Goal: Information Seeking & Learning: Learn about a topic

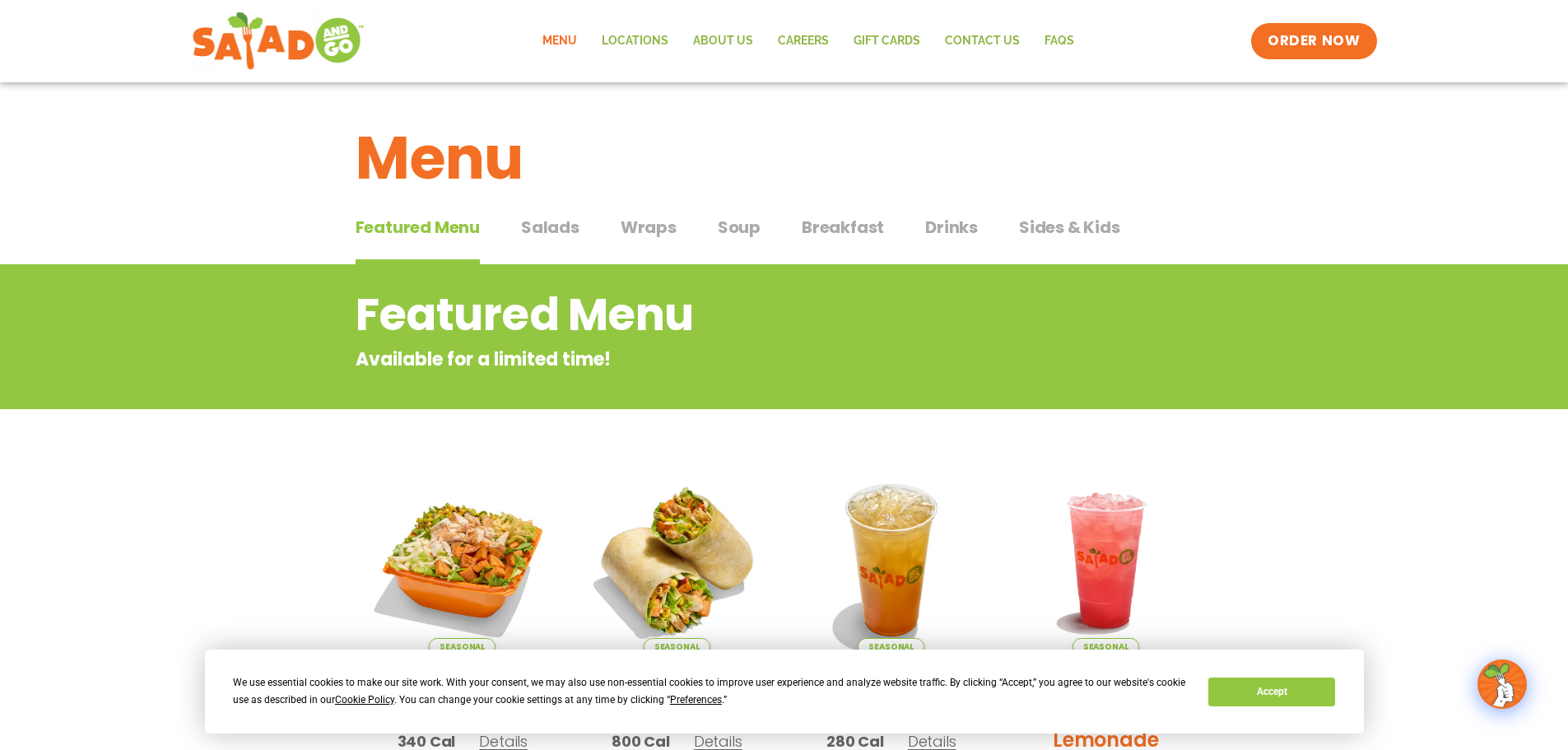
click at [590, 226] on div "Featured Menu Featured Menu Salads Salads Wraps Wraps Soup Soup Breakfast Break…" at bounding box center [784, 237] width 857 height 56
click at [560, 223] on span "Salads" at bounding box center [550, 227] width 58 height 25
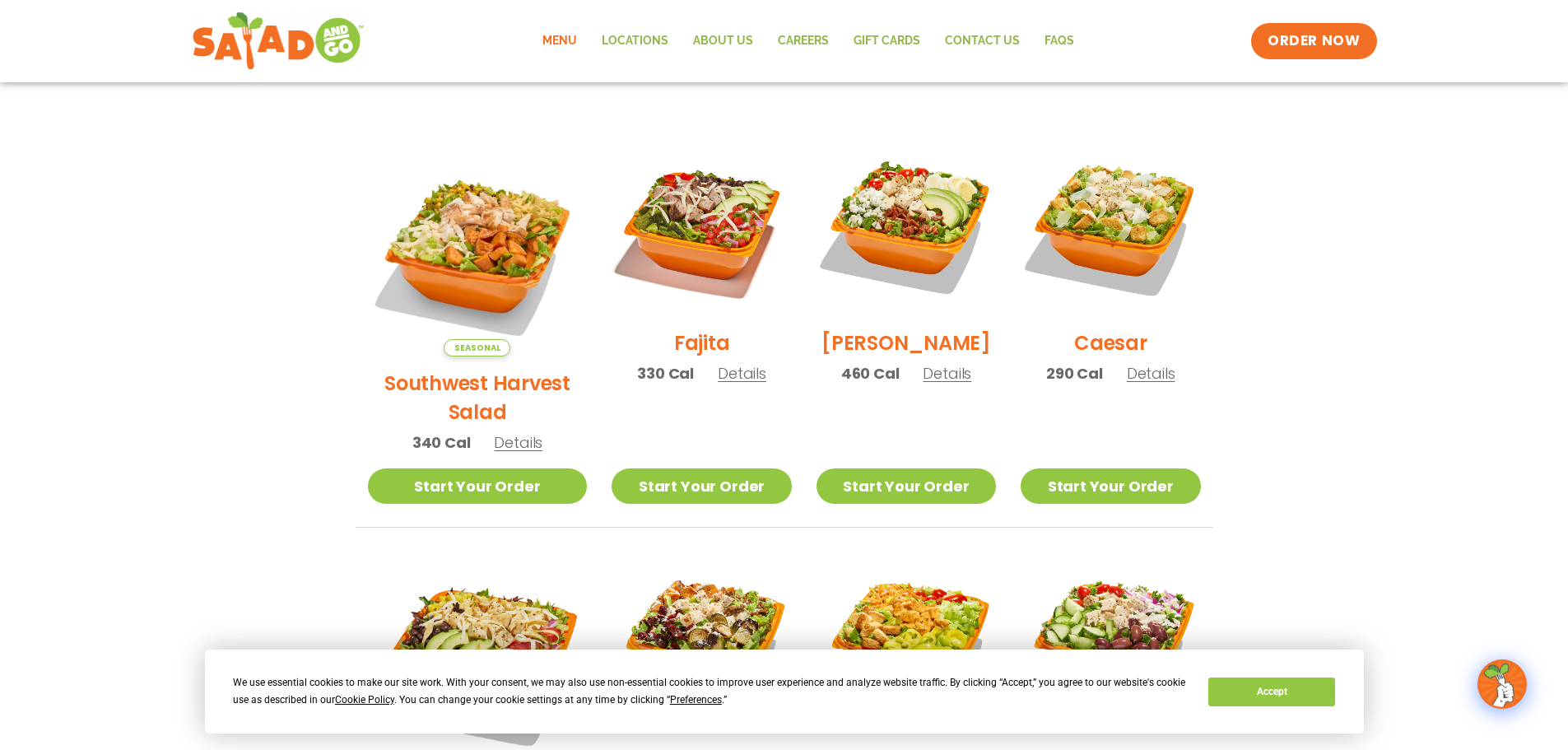
scroll to position [412, 0]
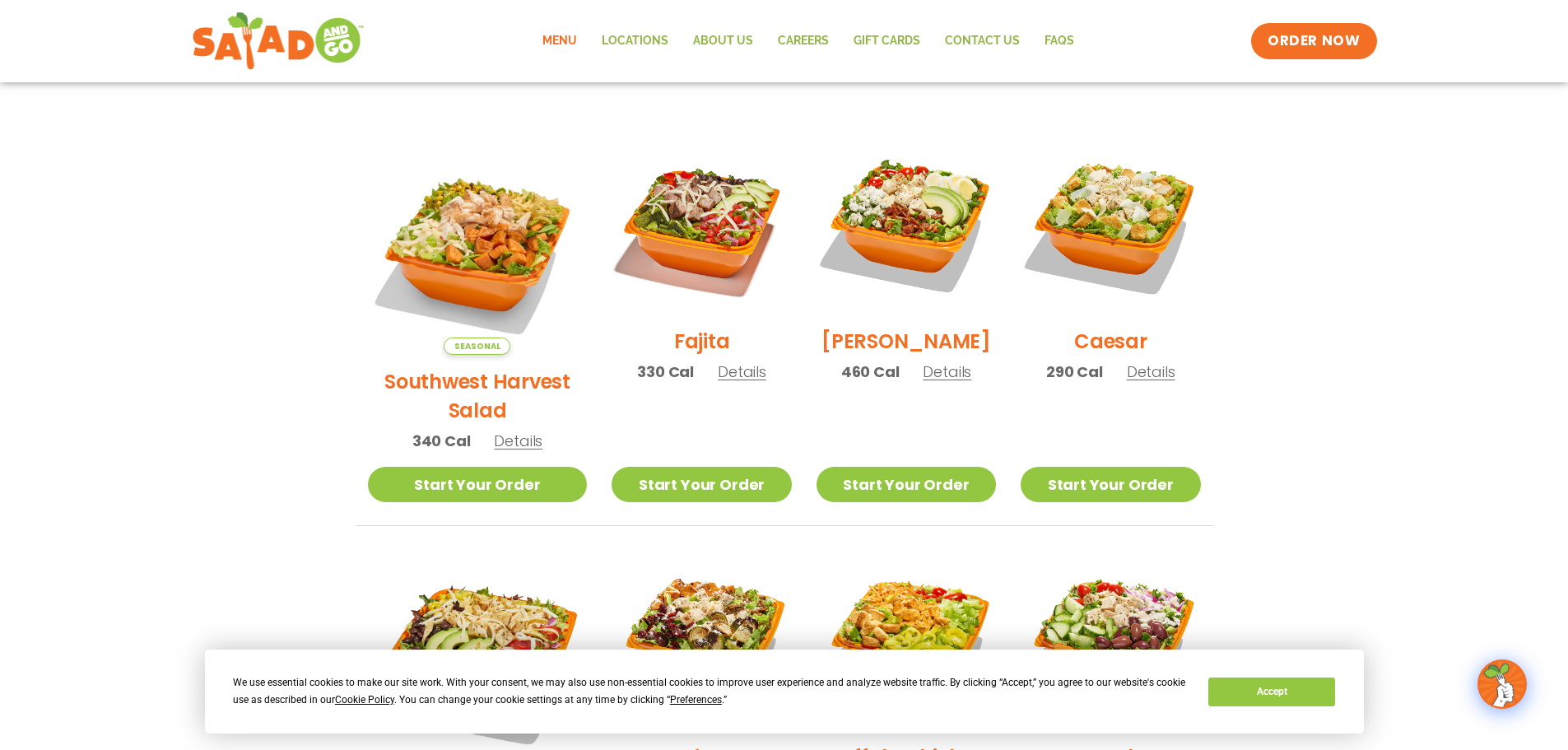
click at [934, 382] on span "Details" at bounding box center [947, 372] width 49 height 21
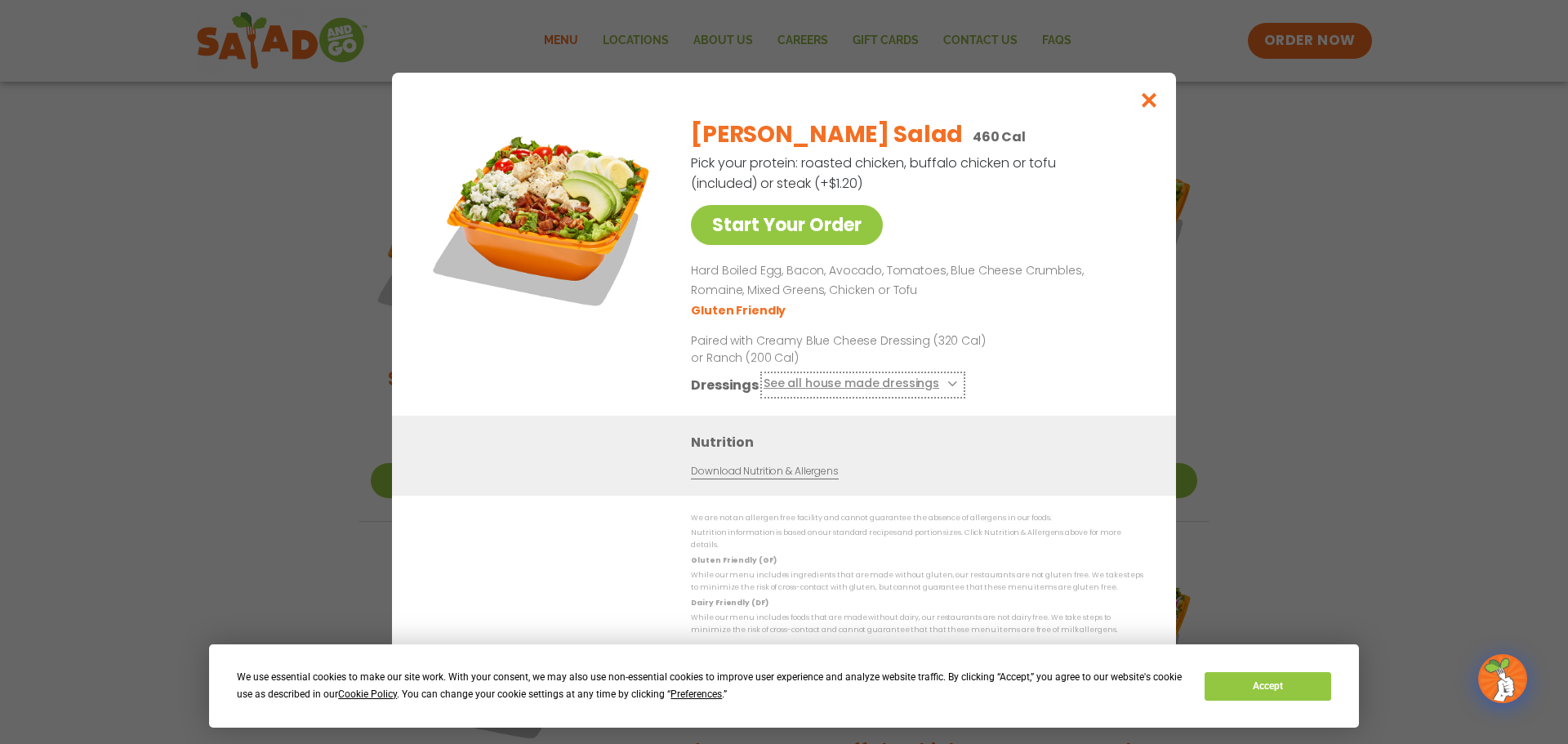
click at [939, 394] on button "See all house made dressings" at bounding box center [863, 384] width 198 height 20
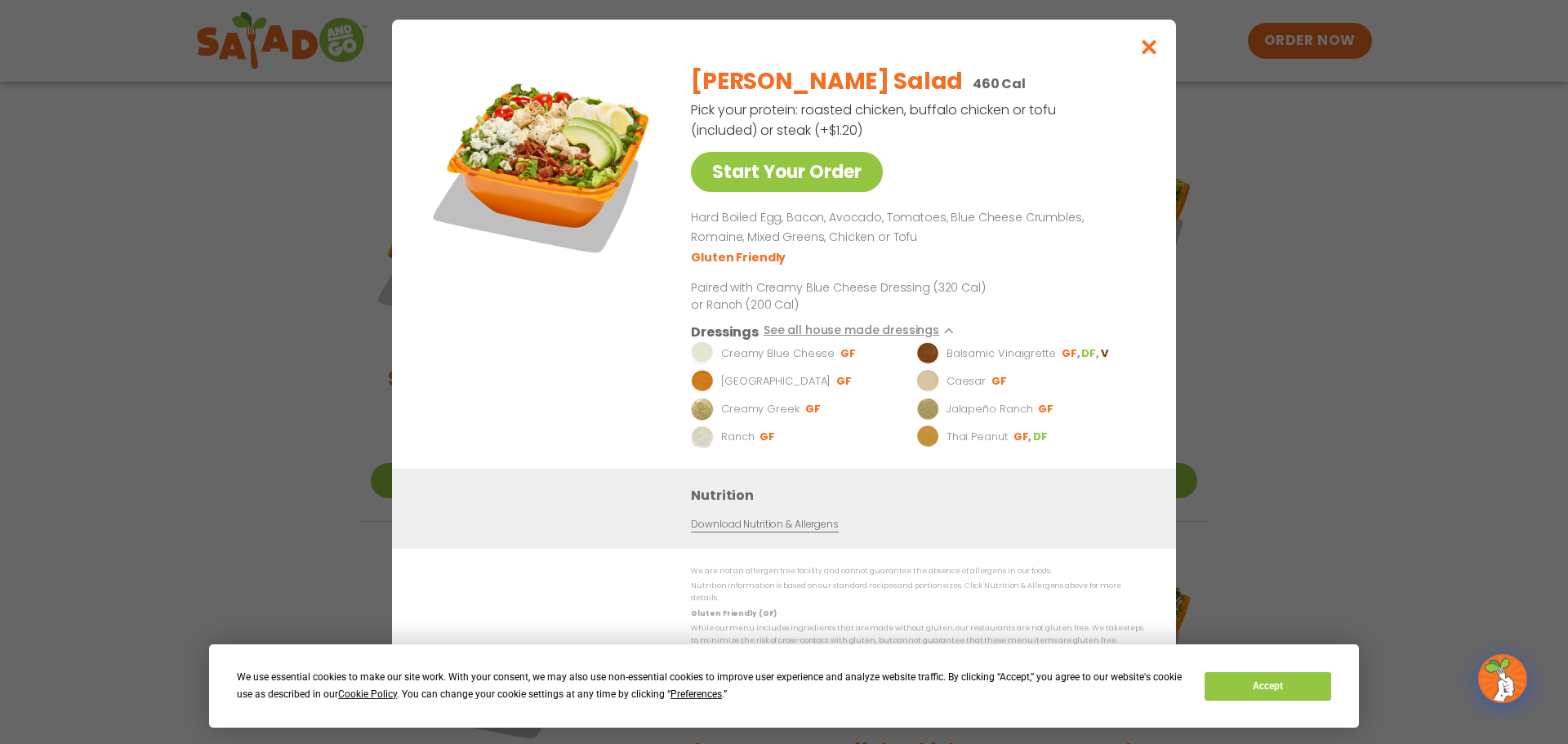
click at [939, 392] on img at bounding box center [928, 380] width 23 height 23
click at [945, 357] on li "Balsamic Vinaigrette GF DF V" at bounding box center [1026, 352] width 221 height 23
click at [1282, 684] on button "Accept" at bounding box center [1268, 686] width 126 height 29
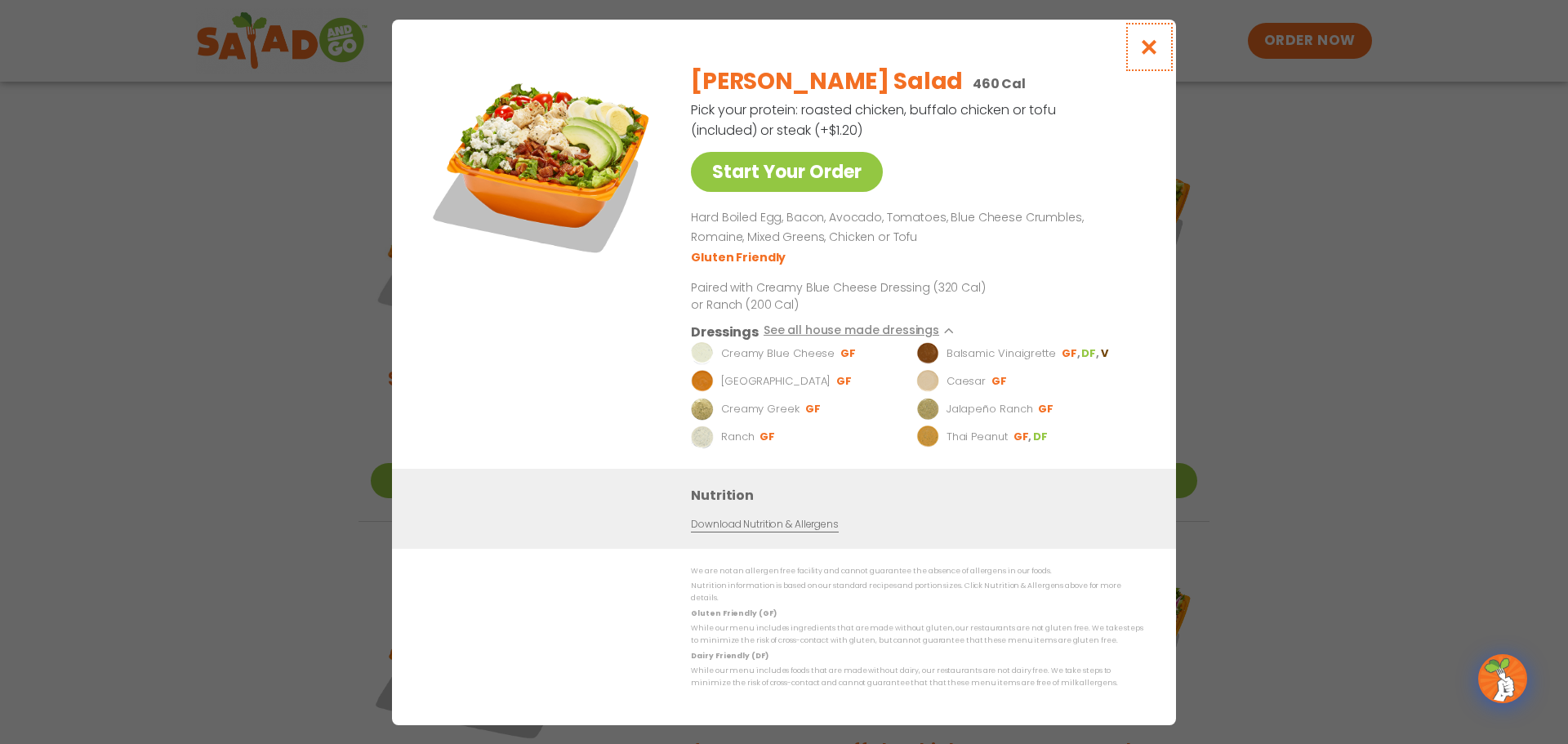
click at [1146, 55] on icon "Close modal" at bounding box center [1150, 47] width 20 height 17
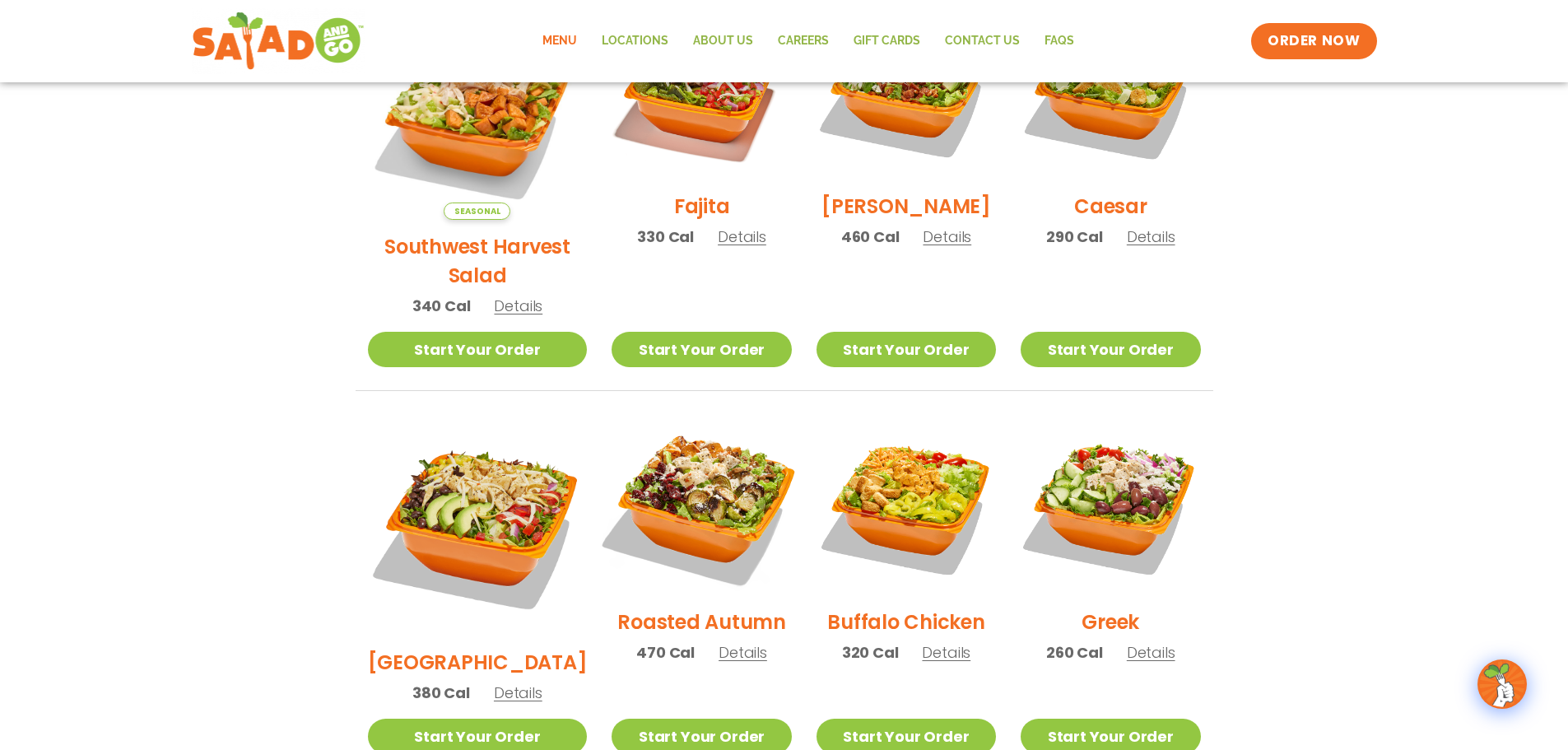
scroll to position [576, 0]
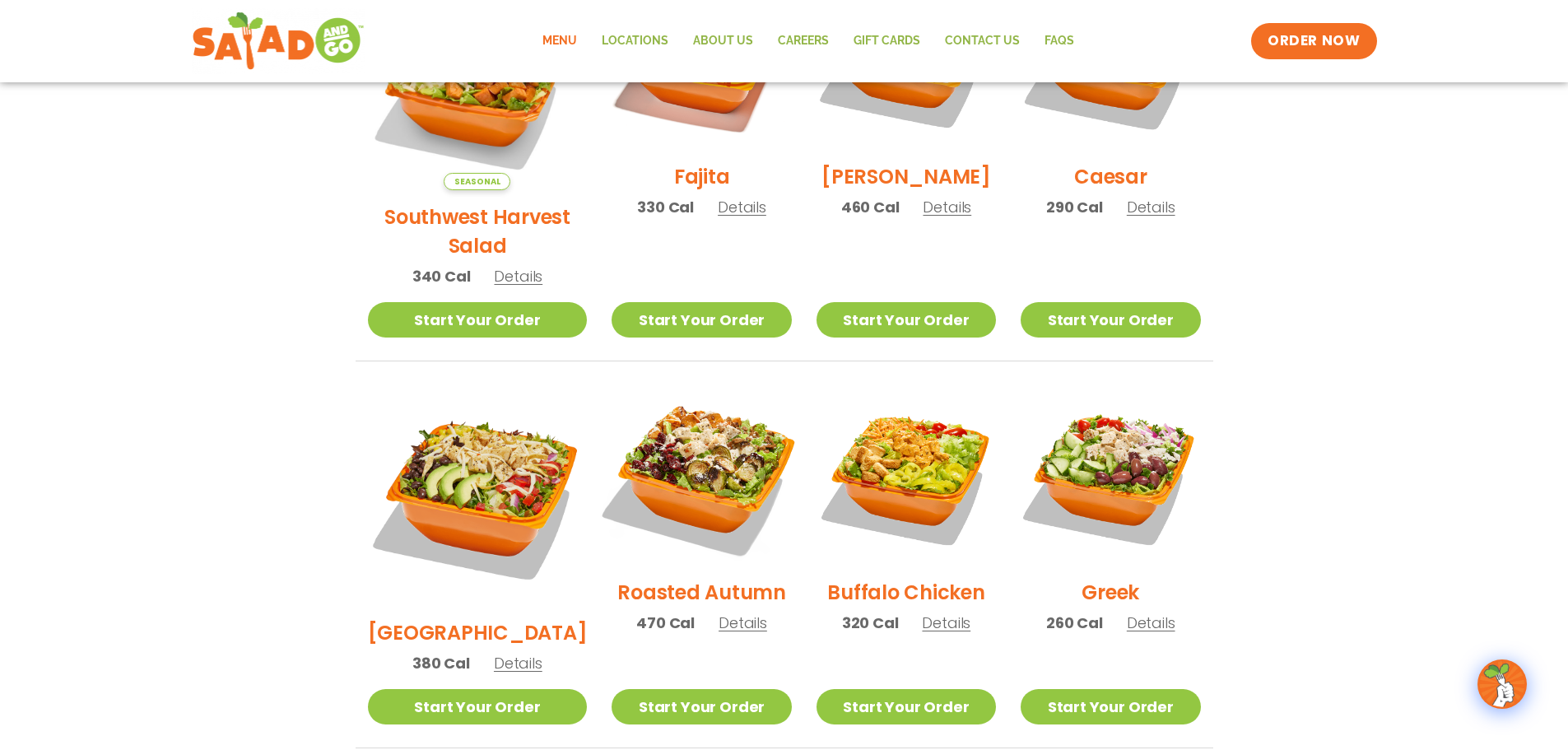
click at [671, 438] on img at bounding box center [701, 476] width 211 height 211
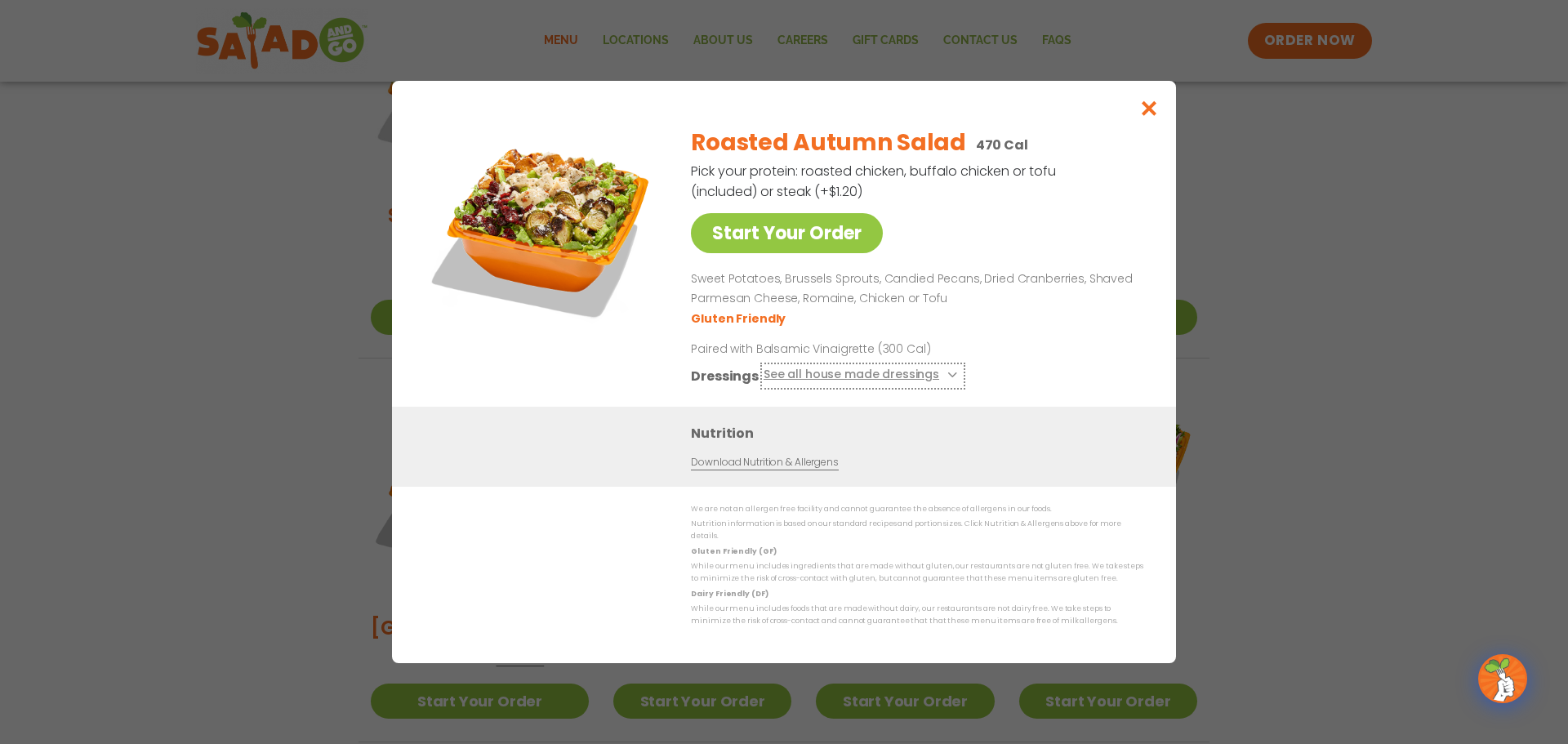
click at [947, 378] on icon at bounding box center [951, 375] width 7 height 7
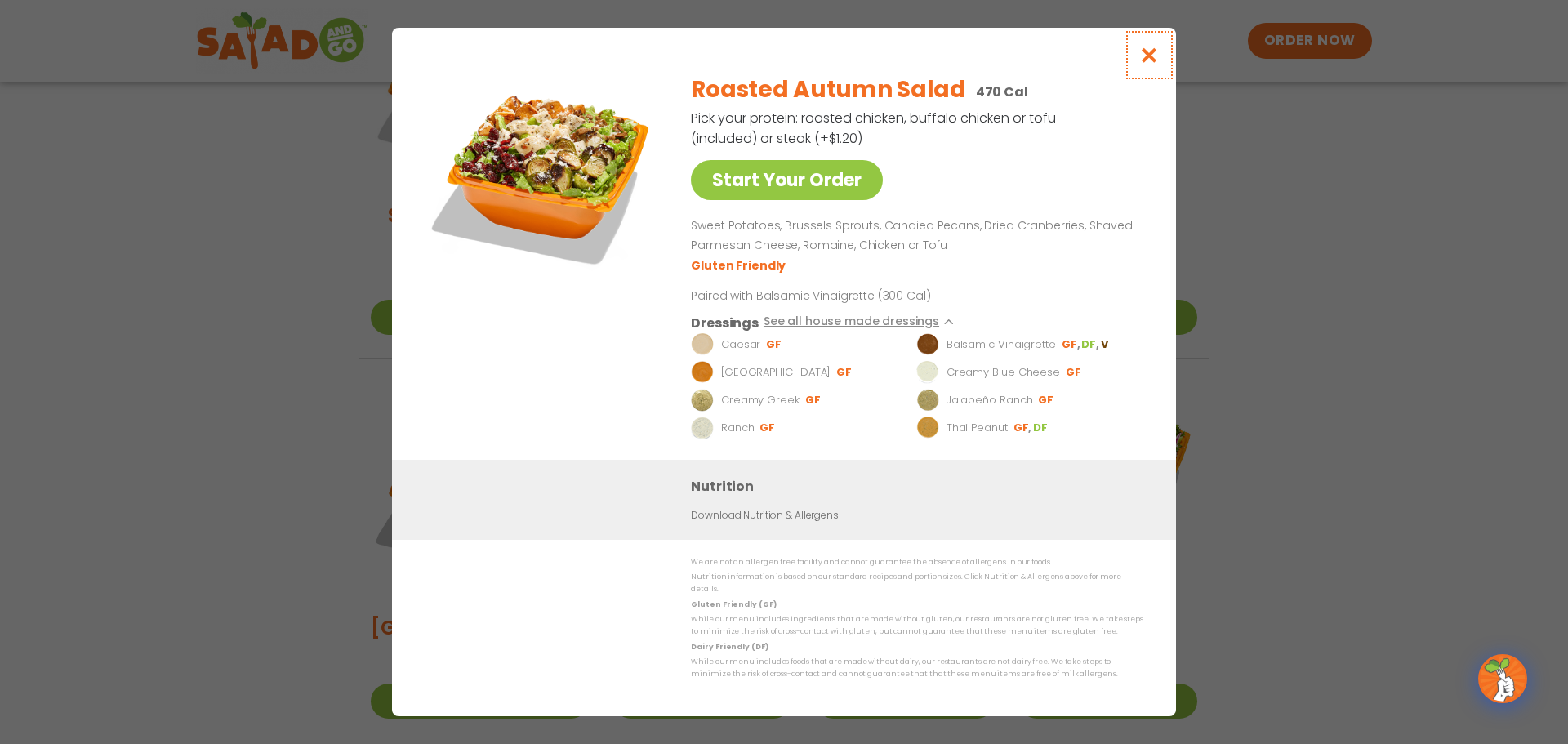
click at [1147, 55] on icon "Close modal" at bounding box center [1150, 55] width 20 height 17
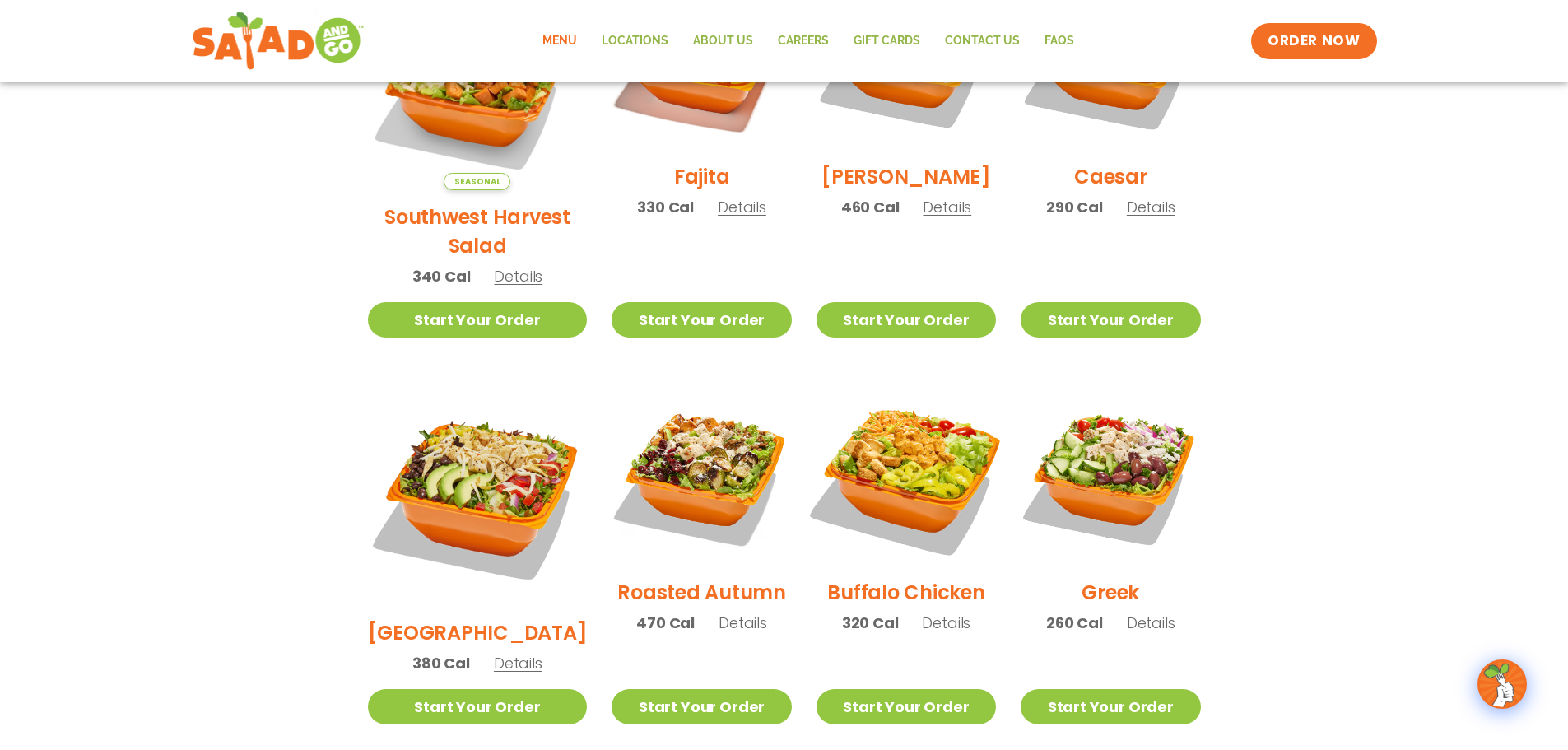
click at [894, 432] on img at bounding box center [906, 476] width 211 height 211
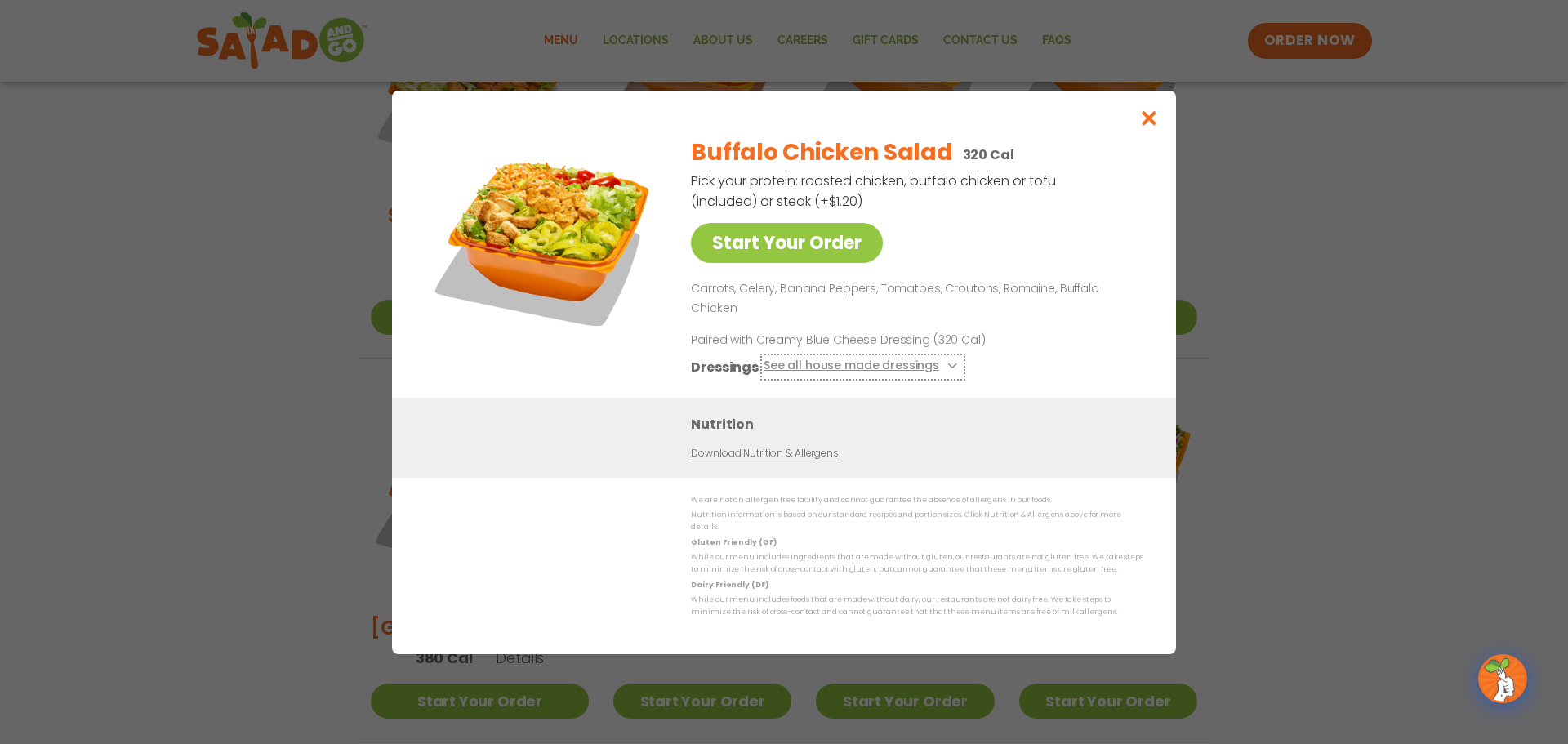
click at [947, 363] on icon at bounding box center [951, 366] width 7 height 7
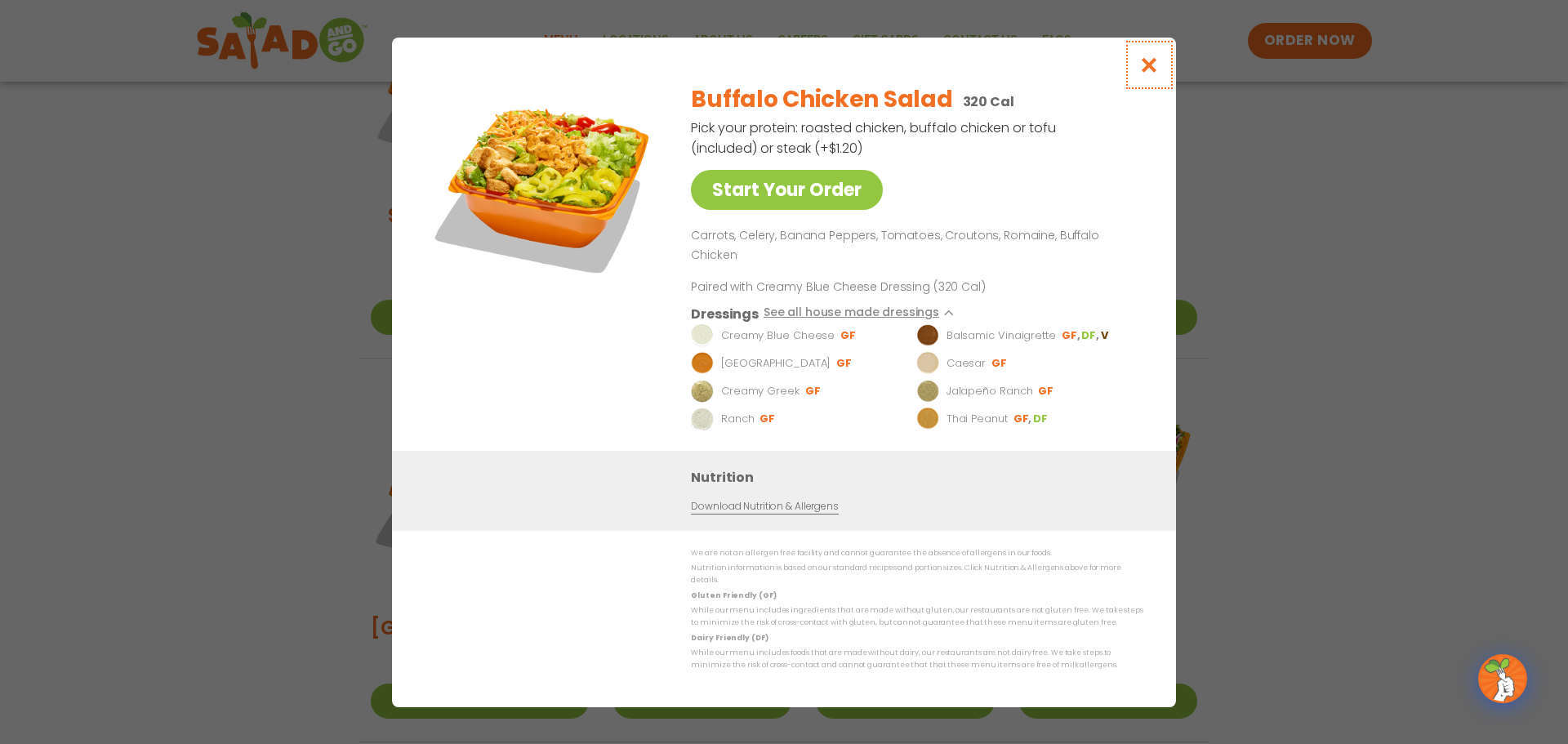
click at [1143, 73] on icon "Close modal" at bounding box center [1150, 65] width 20 height 17
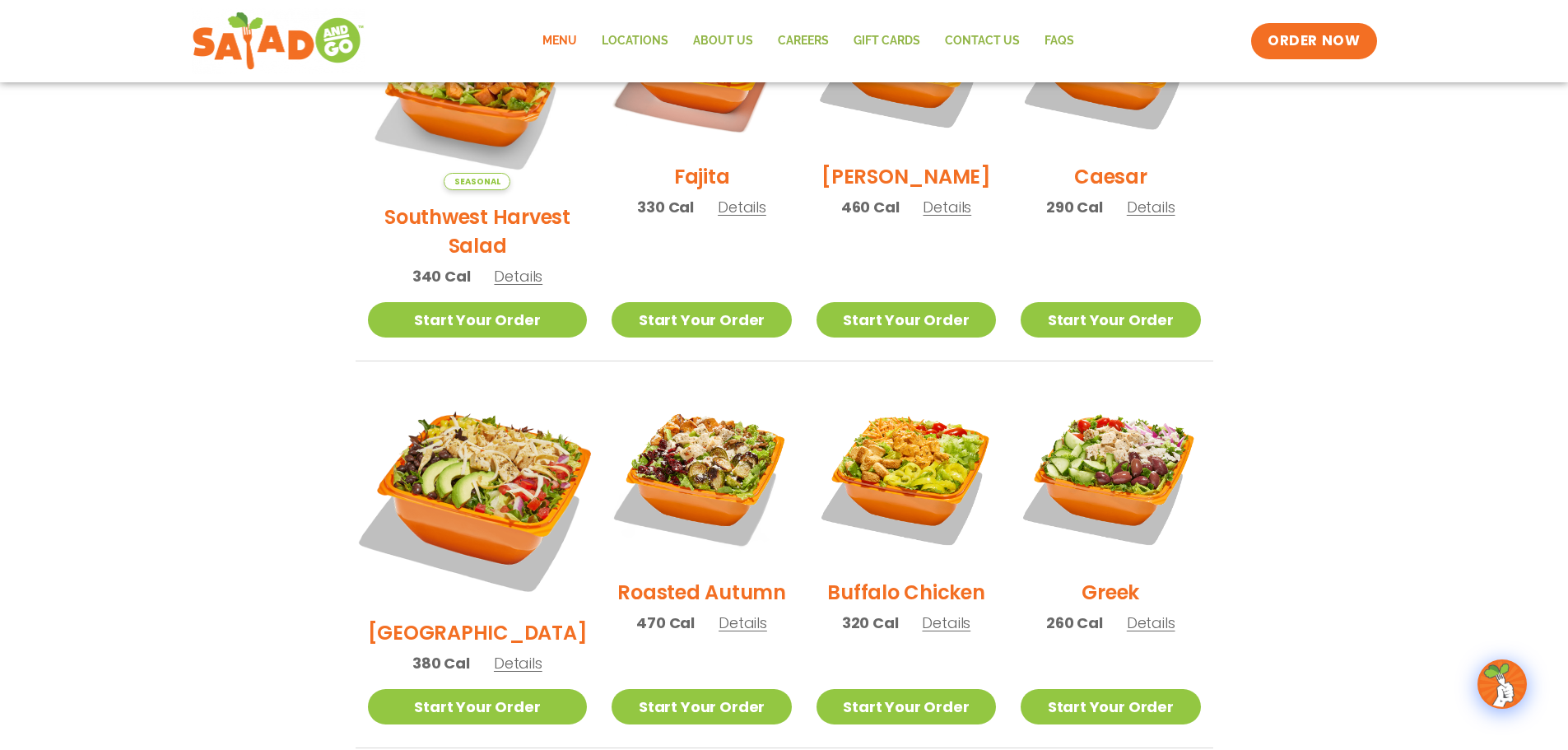
click at [456, 431] on img at bounding box center [477, 496] width 257 height 257
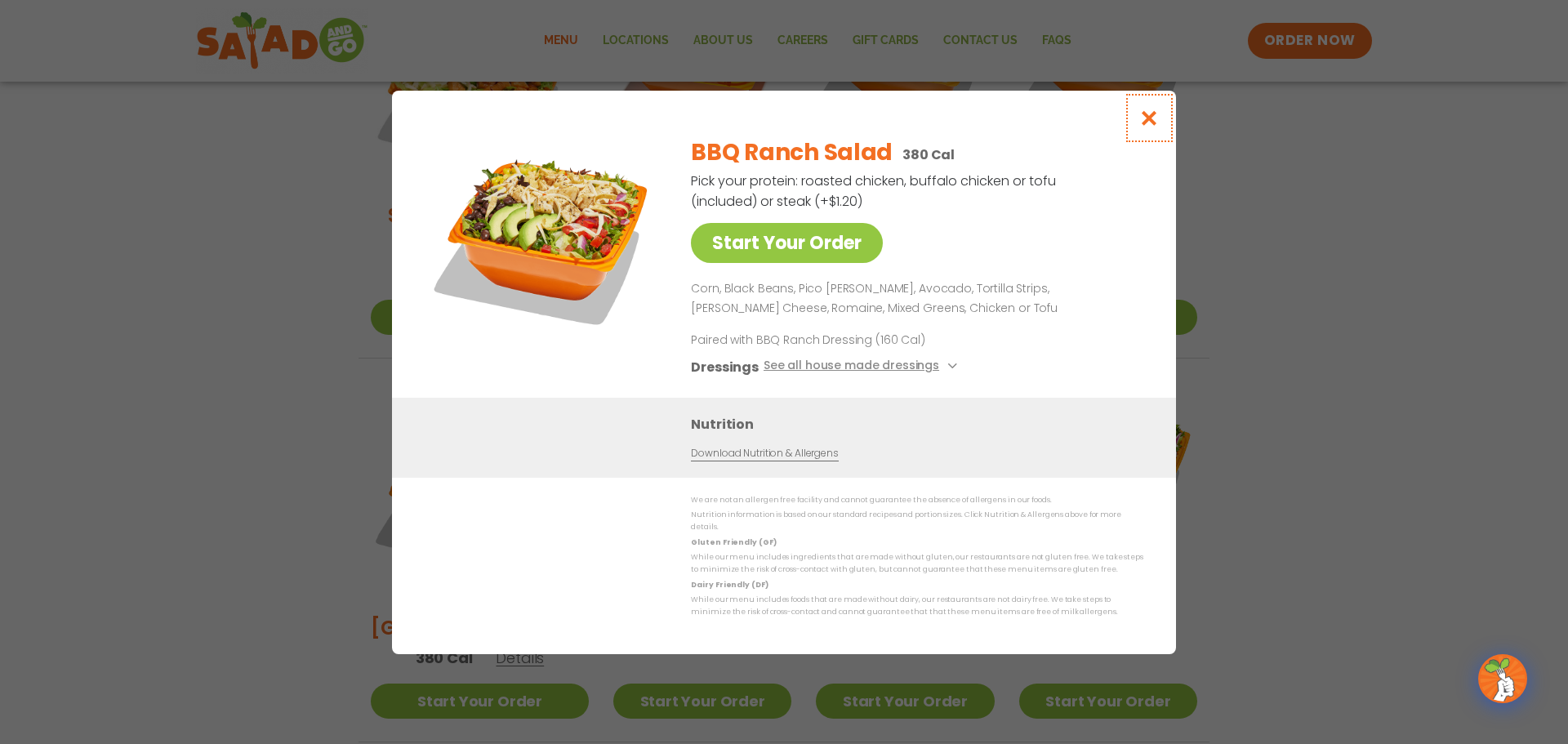
click at [1137, 134] on button "Close modal" at bounding box center [1150, 117] width 53 height 54
